Goal: Download file/media

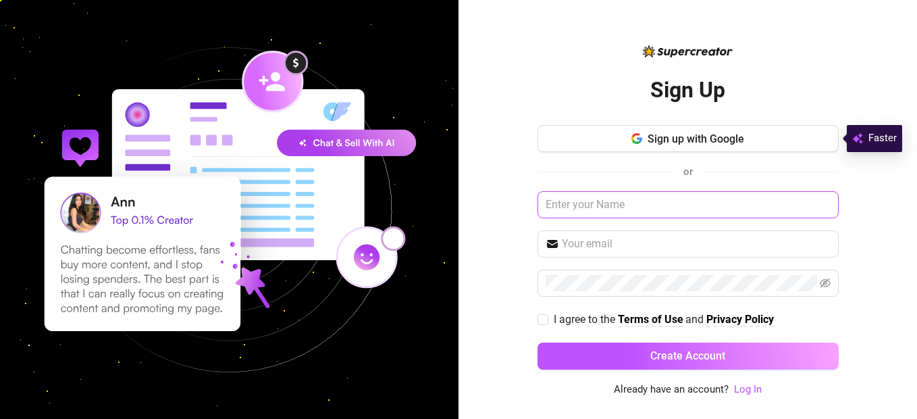
click at [655, 210] on input "text" at bounding box center [687, 204] width 301 height 27
click at [759, 390] on link "Log In" at bounding box center [748, 389] width 28 height 12
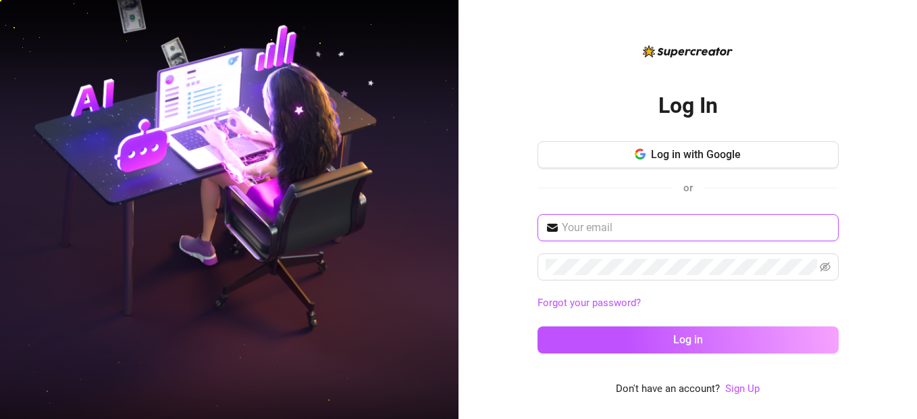
click at [694, 224] on input "text" at bounding box center [696, 227] width 269 height 16
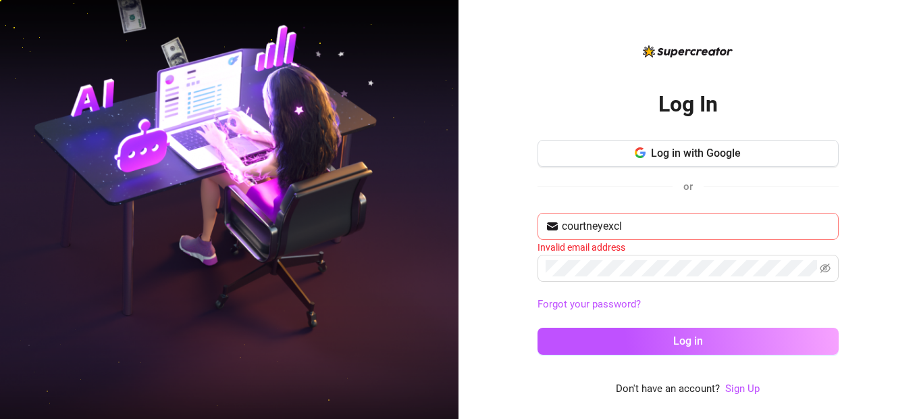
click at [734, 216] on span "courtneyexcl" at bounding box center [687, 226] width 301 height 27
type input "courtneyexclusivecc@gmail.com"
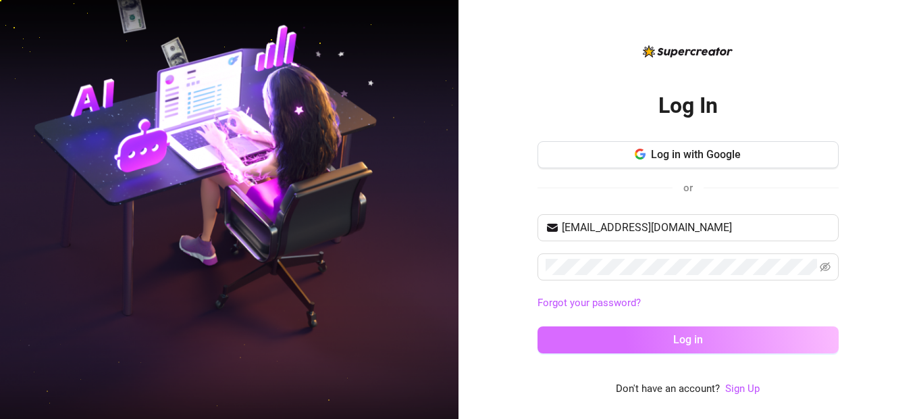
click at [554, 343] on button "Log in" at bounding box center [687, 339] width 301 height 27
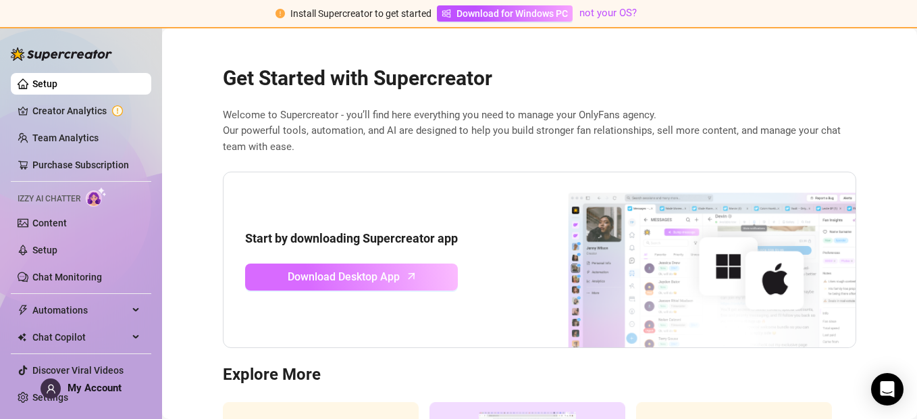
click at [371, 271] on span "Download Desktop App" at bounding box center [344, 276] width 112 height 17
